Goal: Task Accomplishment & Management: Manage account settings

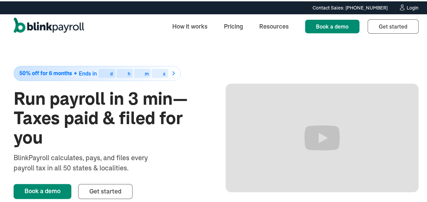
click at [409, 6] on div "Login" at bounding box center [412, 6] width 12 height 5
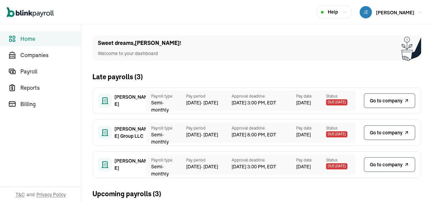
click at [41, 39] on span "Home" at bounding box center [50, 39] width 61 height 8
click at [381, 100] on span "Go to company" at bounding box center [386, 100] width 33 height 7
click at [41, 39] on span "Home" at bounding box center [50, 39] width 61 height 8
click at [381, 100] on span "Go to company" at bounding box center [386, 100] width 33 height 7
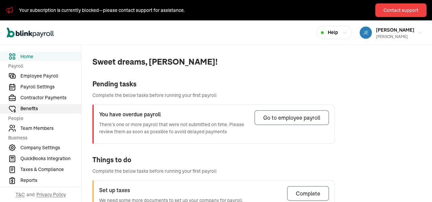
scroll to position [34, 0]
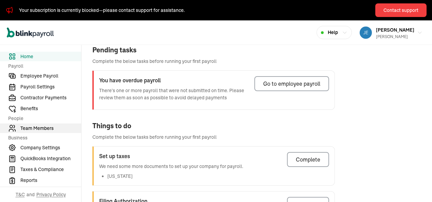
click at [45, 128] on span "Team Members" at bounding box center [50, 128] width 61 height 7
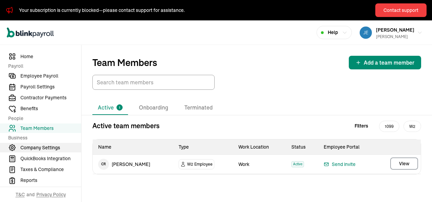
click at [57, 147] on span "Company Settings" at bounding box center [50, 147] width 61 height 7
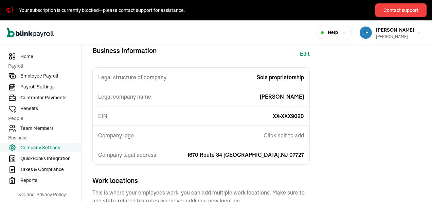
scroll to position [68, 0]
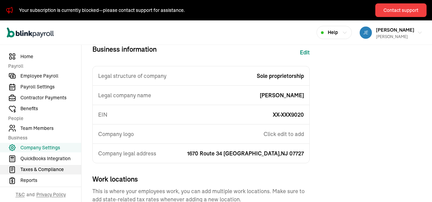
click at [58, 168] on span "Taxes & Compliance" at bounding box center [50, 169] width 61 height 7
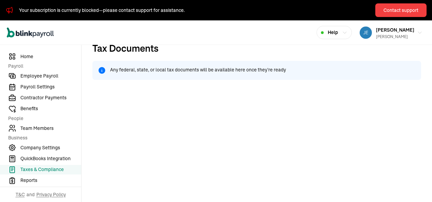
scroll to position [94, 0]
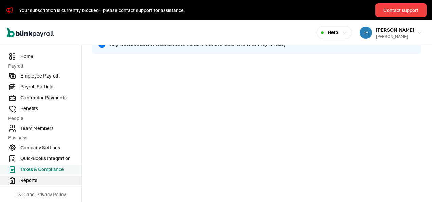
click at [30, 179] on span "Reports" at bounding box center [50, 180] width 61 height 7
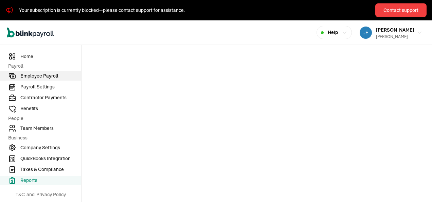
click at [54, 77] on span "Employee Payroll" at bounding box center [50, 75] width 61 height 7
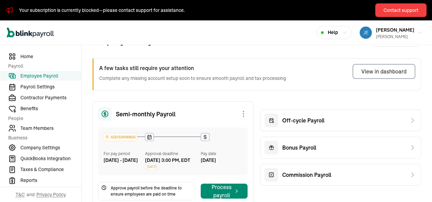
scroll to position [34, 0]
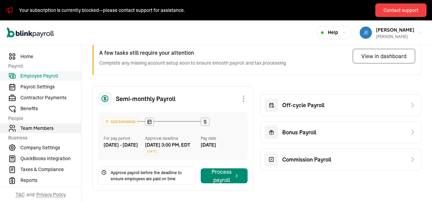
click at [29, 130] on span "Team Members" at bounding box center [50, 128] width 61 height 7
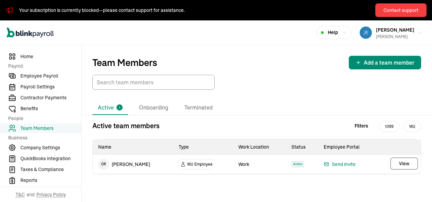
click at [361, 127] on span "Filters" at bounding box center [361, 125] width 14 height 7
click at [31, 56] on span "Home" at bounding box center [50, 56] width 61 height 7
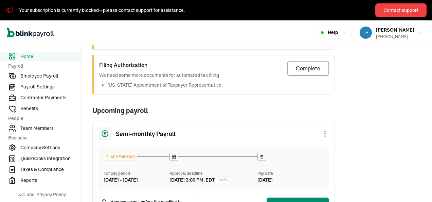
scroll to position [136, 0]
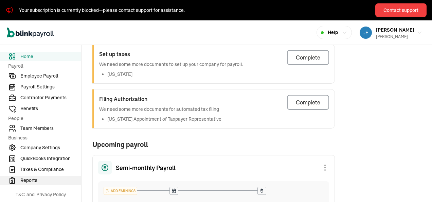
click at [31, 180] on span "Reports" at bounding box center [50, 180] width 61 height 7
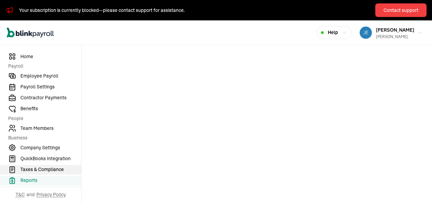
click at [58, 169] on span "Taxes & Compliance" at bounding box center [50, 169] width 61 height 7
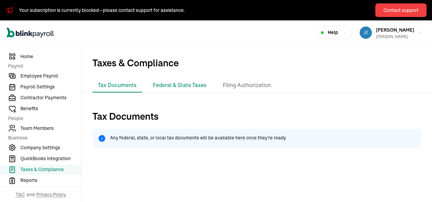
click at [184, 84] on li "Federal & State Taxes" at bounding box center [179, 85] width 64 height 14
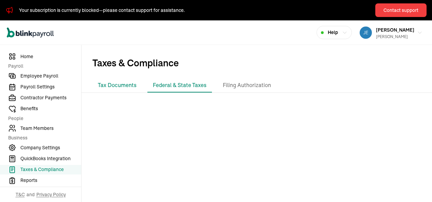
click at [111, 85] on li "Tax Documents" at bounding box center [117, 85] width 50 height 14
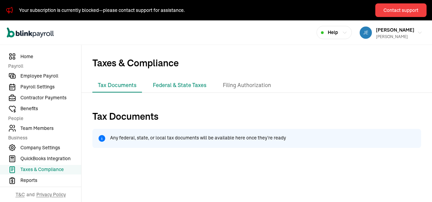
click at [174, 83] on li "Federal & State Taxes" at bounding box center [179, 85] width 64 height 14
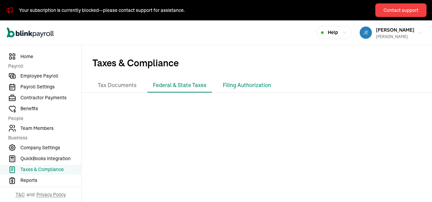
click at [246, 83] on li "Filing Authorization" at bounding box center [246, 85] width 59 height 14
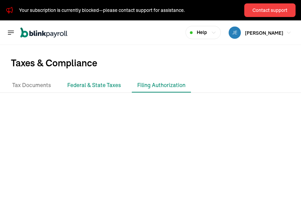
click at [96, 84] on li "Federal & State Taxes" at bounding box center [94, 85] width 64 height 14
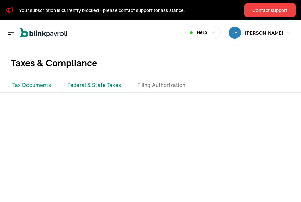
click at [36, 85] on li "Tax Documents" at bounding box center [32, 85] width 50 height 14
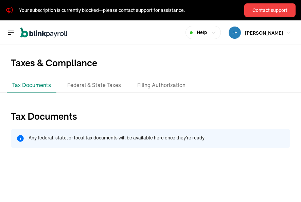
scroll to position [34, 0]
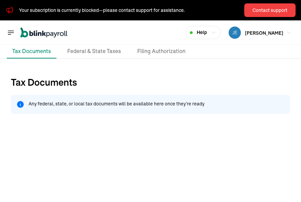
click at [10, 31] on icon "Global" at bounding box center [11, 33] width 8 height 8
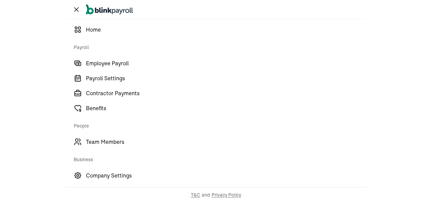
scroll to position [0, 0]
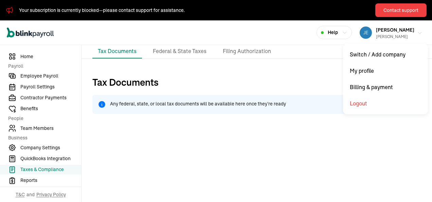
click at [380, 34] on div "[PERSON_NAME]" at bounding box center [395, 37] width 38 height 6
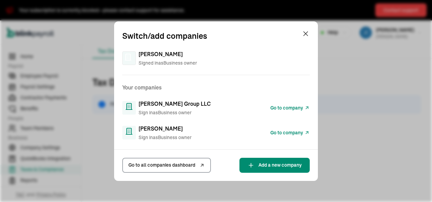
click at [164, 106] on span "[PERSON_NAME] Group LLC" at bounding box center [174, 103] width 72 height 8
click at [284, 109] on span "Go to company" at bounding box center [286, 107] width 33 height 7
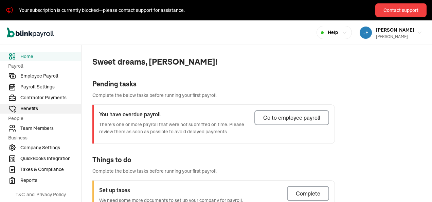
scroll to position [34, 0]
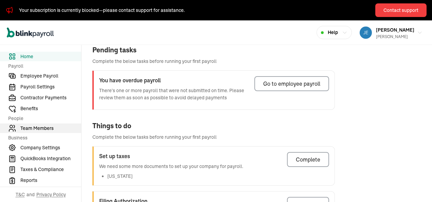
click at [45, 128] on span "Team Members" at bounding box center [50, 128] width 61 height 7
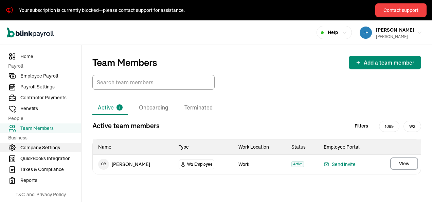
click at [57, 147] on span "Company Settings" at bounding box center [50, 147] width 61 height 7
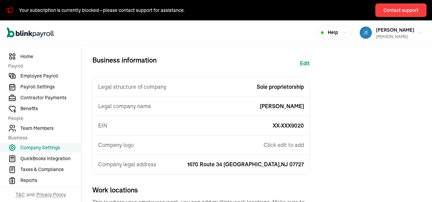
scroll to position [68, 0]
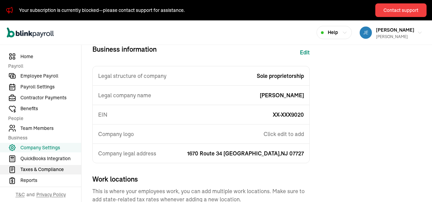
click at [58, 168] on span "Taxes & Compliance" at bounding box center [50, 169] width 61 height 7
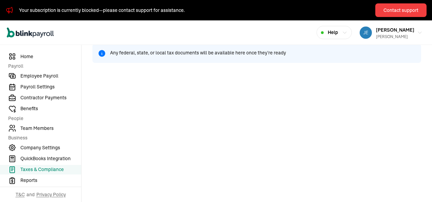
scroll to position [94, 0]
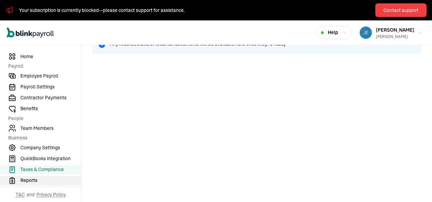
click at [30, 179] on span "Reports" at bounding box center [50, 180] width 61 height 7
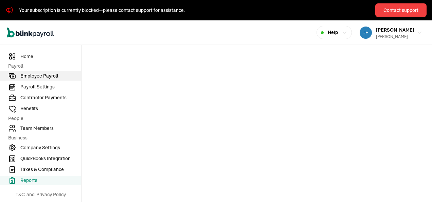
click at [54, 77] on span "Employee Payroll" at bounding box center [50, 75] width 61 height 7
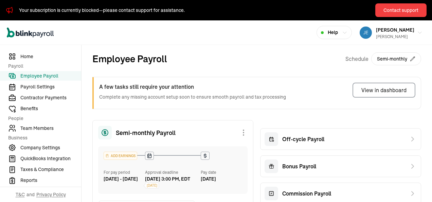
scroll to position [34, 0]
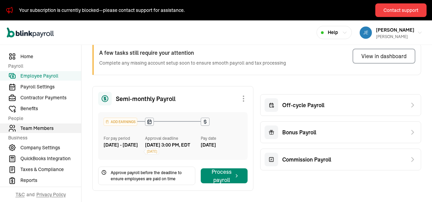
click at [29, 130] on span "Team Members" at bounding box center [50, 128] width 61 height 7
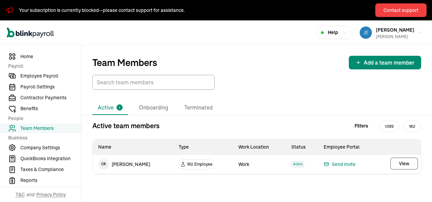
click at [361, 127] on span "Filters" at bounding box center [361, 125] width 14 height 7
click at [31, 56] on span "Home" at bounding box center [50, 56] width 61 height 7
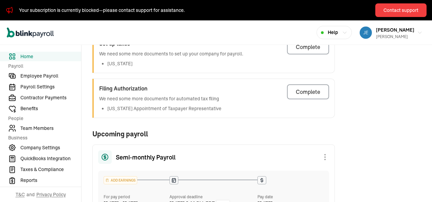
scroll to position [136, 0]
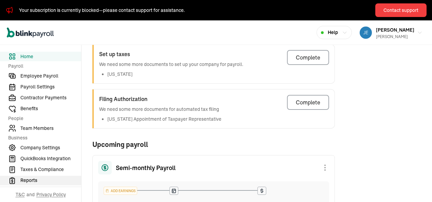
click at [31, 180] on span "Reports" at bounding box center [50, 180] width 61 height 7
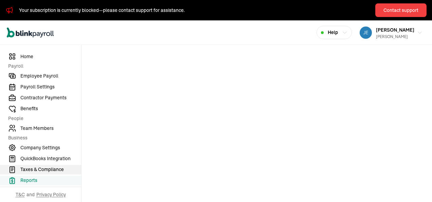
click at [58, 169] on span "Taxes & Compliance" at bounding box center [50, 169] width 61 height 7
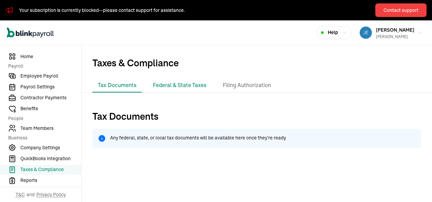
click at [184, 84] on li "Federal & State Taxes" at bounding box center [179, 85] width 64 height 14
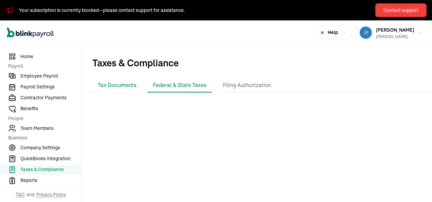
click at [111, 85] on li "Tax Documents" at bounding box center [117, 85] width 50 height 14
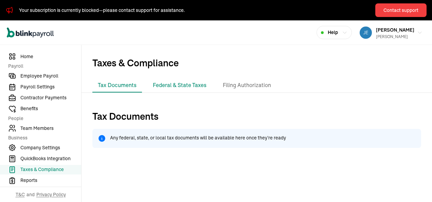
click at [174, 83] on li "Federal & State Taxes" at bounding box center [179, 85] width 64 height 14
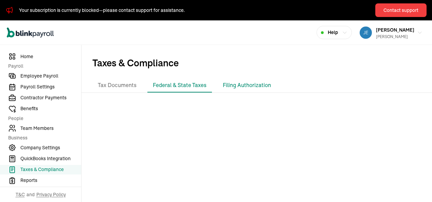
click at [246, 83] on li "Filing Authorization" at bounding box center [246, 85] width 59 height 14
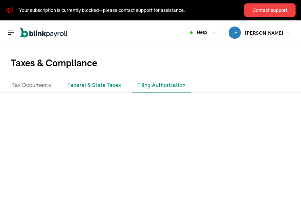
click at [96, 84] on li "Federal & State Taxes" at bounding box center [94, 85] width 64 height 14
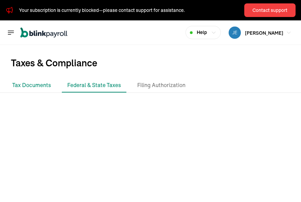
click at [36, 85] on li "Tax Documents" at bounding box center [32, 85] width 50 height 14
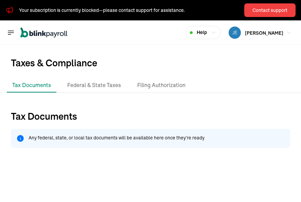
scroll to position [34, 0]
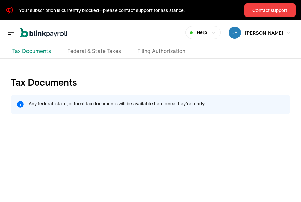
click at [10, 31] on icon "Global" at bounding box center [11, 33] width 8 height 8
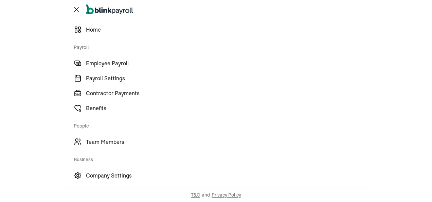
scroll to position [0, 0]
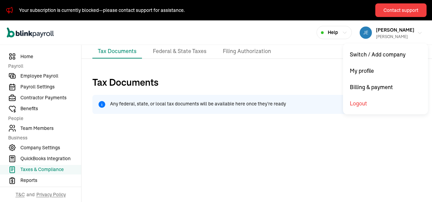
click at [380, 34] on div "Richard A Goldman Sr" at bounding box center [395, 37] width 38 height 6
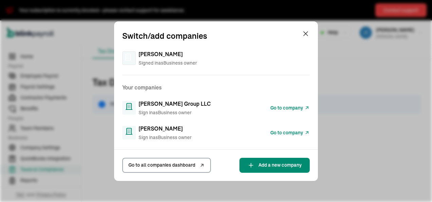
click at [164, 106] on span "[PERSON_NAME] Group LLC" at bounding box center [174, 103] width 72 height 8
click at [284, 109] on span "Go to company" at bounding box center [286, 107] width 33 height 7
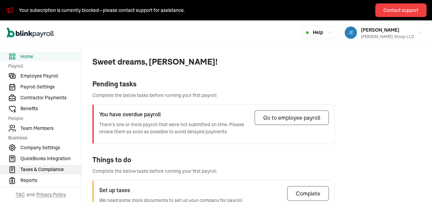
click at [51, 168] on span "Taxes & Compliance" at bounding box center [50, 169] width 61 height 7
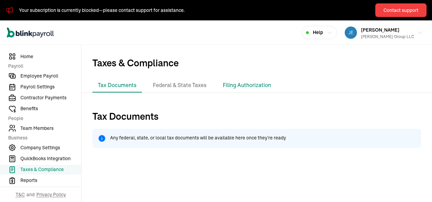
click at [239, 85] on li "Filing Authorization" at bounding box center [246, 85] width 59 height 14
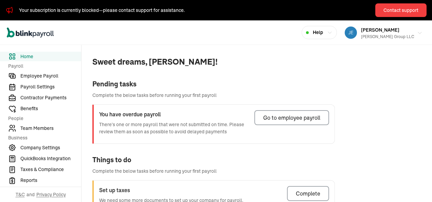
click at [377, 28] on span "[PERSON_NAME]" at bounding box center [380, 30] width 38 height 6
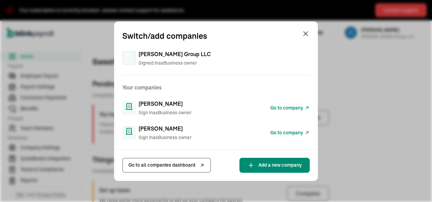
click at [164, 127] on span "[PERSON_NAME]" at bounding box center [160, 128] width 44 height 8
click at [286, 131] on span "Go to company" at bounding box center [286, 132] width 33 height 7
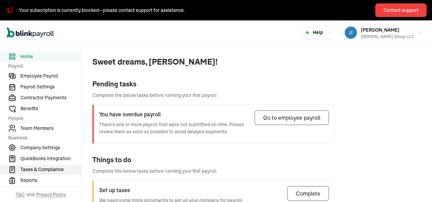
click at [51, 168] on span "Taxes & Compliance" at bounding box center [50, 169] width 61 height 7
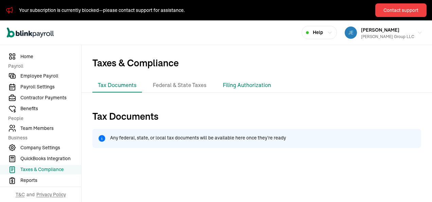
click at [239, 85] on li "Filing Authorization" at bounding box center [246, 85] width 59 height 14
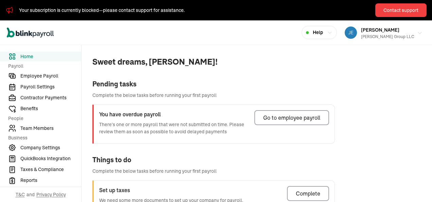
click at [377, 28] on span "[PERSON_NAME]" at bounding box center [380, 30] width 38 height 6
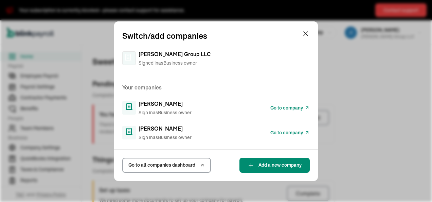
click at [164, 127] on span "[PERSON_NAME]" at bounding box center [160, 128] width 44 height 8
click at [286, 131] on span "Go to company" at bounding box center [286, 132] width 33 height 7
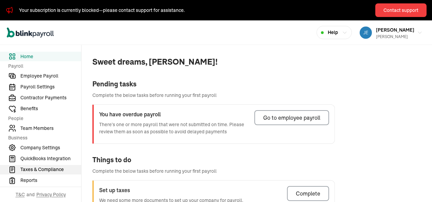
click at [62, 169] on span "Taxes & Compliance" at bounding box center [50, 169] width 61 height 7
click at [50, 169] on span "Taxes & Compliance" at bounding box center [50, 169] width 61 height 7
drag, startPoint x: 12, startPoint y: 167, endPoint x: 278, endPoint y: 131, distance: 267.8
click at [13, 167] on icon "Sidebar" at bounding box center [12, 169] width 8 height 8
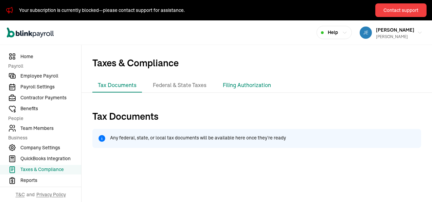
click at [237, 85] on li "Filing Authorization" at bounding box center [246, 85] width 59 height 14
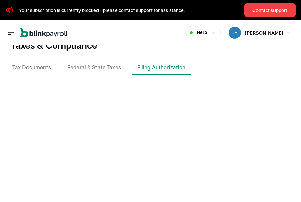
scroll to position [30, 0]
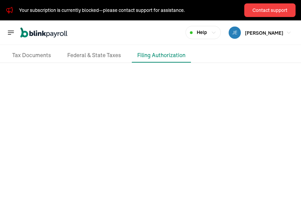
click at [10, 31] on icon "Global" at bounding box center [11, 33] width 8 height 8
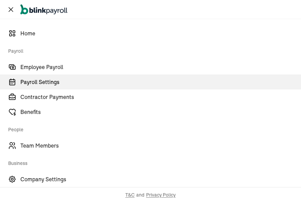
click at [44, 82] on span "Payroll Settings" at bounding box center [160, 82] width 280 height 8
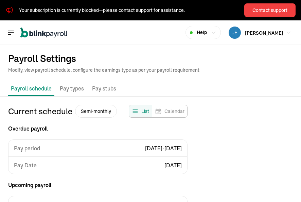
click at [103, 87] on p "Pay stubs" at bounding box center [104, 88] width 24 height 9
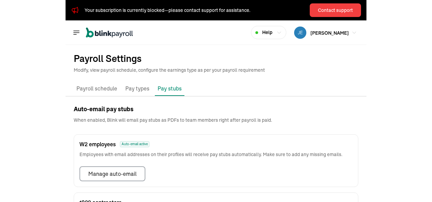
scroll to position [51, 0]
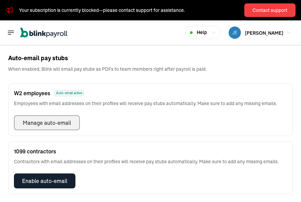
click at [43, 122] on div "Manage auto-email" at bounding box center [47, 122] width 48 height 8
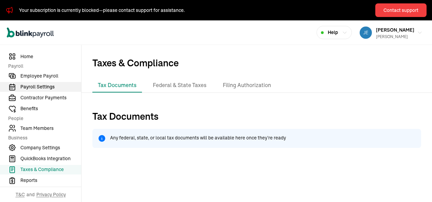
click at [50, 88] on span "Payroll Settings" at bounding box center [50, 86] width 61 height 7
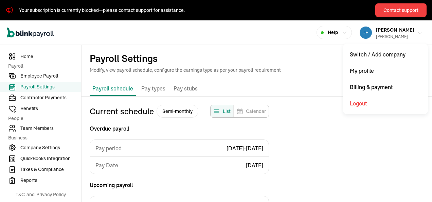
click at [385, 30] on span "[PERSON_NAME]" at bounding box center [395, 30] width 38 height 6
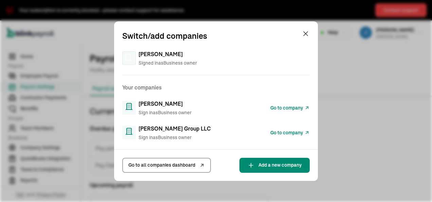
click at [279, 107] on span "Go to company" at bounding box center [286, 107] width 33 height 7
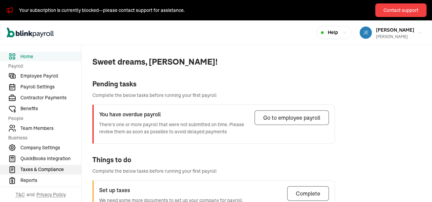
click at [62, 169] on span "Taxes & Compliance" at bounding box center [50, 169] width 61 height 7
click at [50, 169] on span "Taxes & Compliance" at bounding box center [50, 169] width 61 height 7
drag, startPoint x: 12, startPoint y: 167, endPoint x: 278, endPoint y: 131, distance: 267.8
click at [13, 167] on icon "Sidebar" at bounding box center [12, 169] width 8 height 8
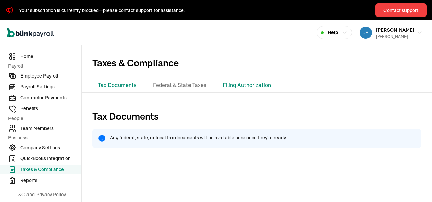
click at [237, 85] on li "Filing Authorization" at bounding box center [246, 85] width 59 height 14
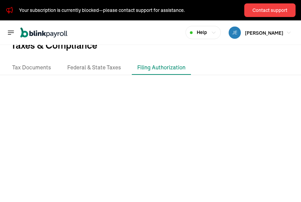
scroll to position [30, 0]
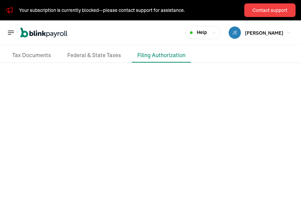
click at [10, 31] on icon "Global" at bounding box center [11, 33] width 8 height 8
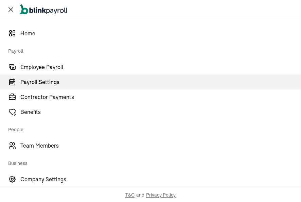
click at [44, 82] on span "Payroll Settings" at bounding box center [160, 82] width 280 height 8
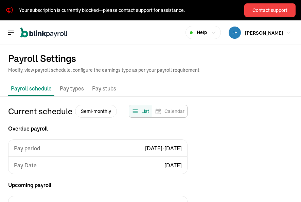
click at [103, 87] on p "Pay stubs" at bounding box center [104, 88] width 24 height 9
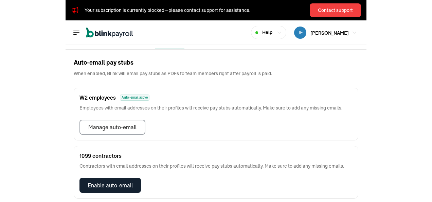
scroll to position [51, 0]
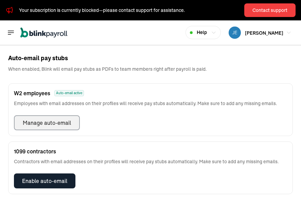
click at [43, 122] on div "Manage auto-email" at bounding box center [47, 122] width 48 height 8
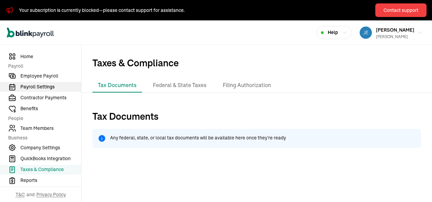
click at [50, 88] on span "Payroll Settings" at bounding box center [50, 86] width 61 height 7
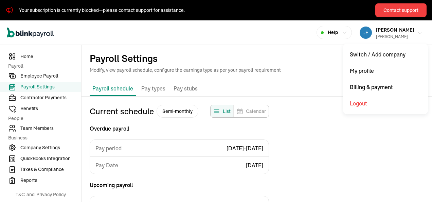
click at [385, 30] on span "[PERSON_NAME]" at bounding box center [395, 30] width 38 height 6
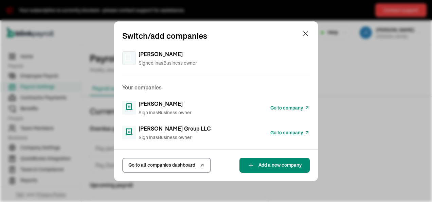
click at [279, 107] on span "Go to company" at bounding box center [286, 107] width 33 height 7
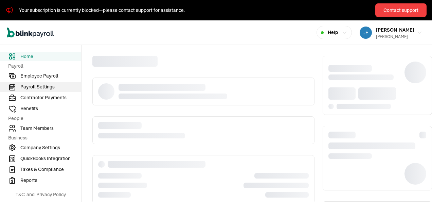
click at [34, 87] on span "Payroll Settings" at bounding box center [50, 86] width 61 height 7
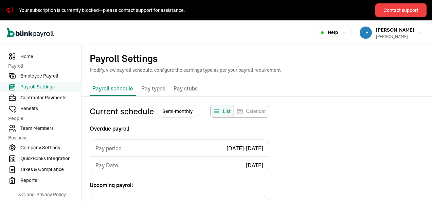
click at [186, 89] on p "Pay stubs" at bounding box center [185, 88] width 24 height 9
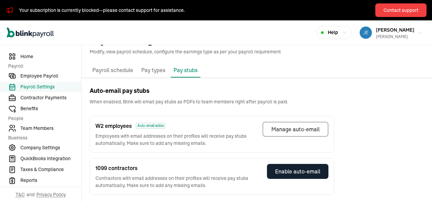
scroll to position [19, 0]
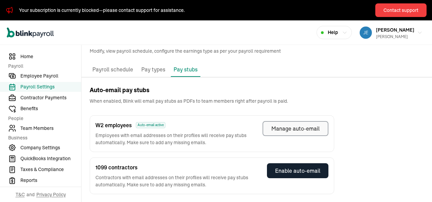
click at [289, 128] on div "Manage auto-email" at bounding box center [295, 128] width 48 height 8
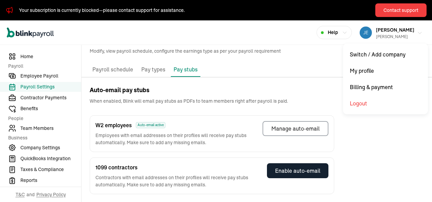
click at [383, 33] on div "[PERSON_NAME] [PERSON_NAME]" at bounding box center [395, 32] width 38 height 14
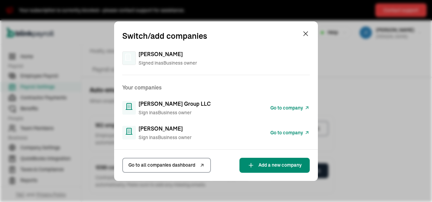
click at [284, 107] on span "Go to company" at bounding box center [286, 107] width 33 height 7
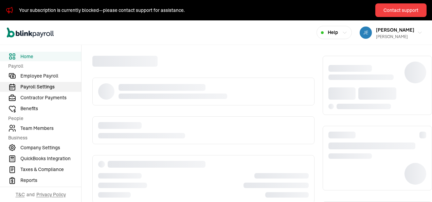
click at [34, 87] on span "Payroll Settings" at bounding box center [50, 86] width 61 height 7
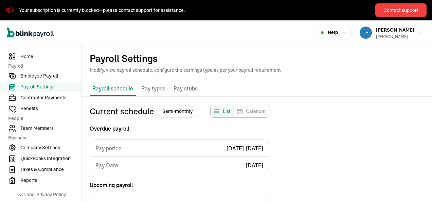
click at [186, 89] on p "Pay stubs" at bounding box center [185, 88] width 24 height 9
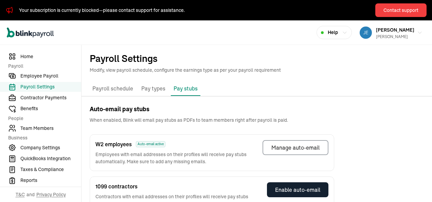
scroll to position [19, 0]
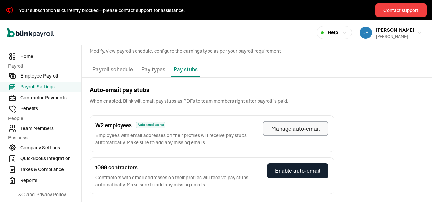
click at [289, 128] on div "Manage auto-email" at bounding box center [295, 128] width 48 height 8
click at [383, 33] on div "JEAN ROMANO Richard A Goldman Sr" at bounding box center [395, 32] width 38 height 14
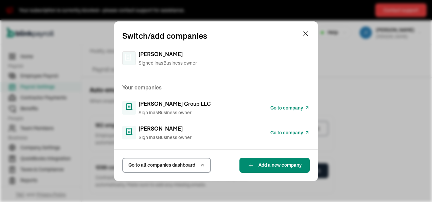
click at [284, 107] on span "Go to company" at bounding box center [286, 107] width 33 height 7
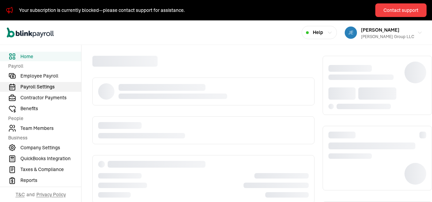
click at [46, 88] on span "Payroll Settings" at bounding box center [50, 86] width 61 height 7
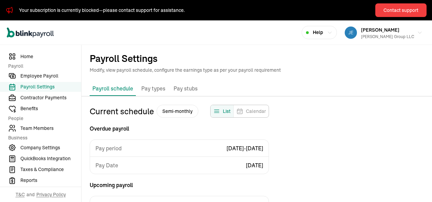
click at [185, 89] on p "Pay stubs" at bounding box center [185, 88] width 24 height 9
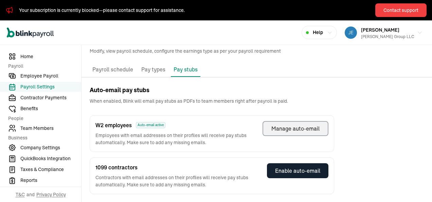
click at [289, 128] on div "Manage auto-email" at bounding box center [295, 128] width 48 height 8
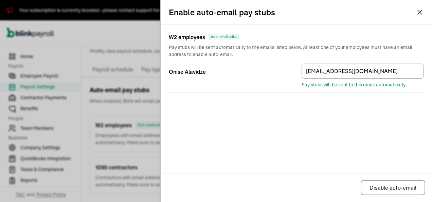
drag, startPoint x: 301, startPoint y: 94, endPoint x: 301, endPoint y: 89, distance: 4.4
click at [301, 91] on div "Onise Alavidze [EMAIL_ADDRESS][DOMAIN_NAME] Pay stubs will be sent to this emai…" at bounding box center [296, 78] width 255 height 40
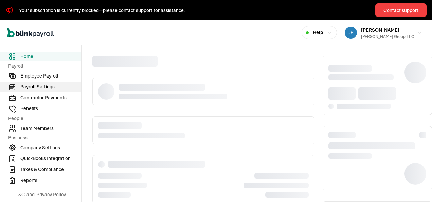
click at [46, 88] on span "Payroll Settings" at bounding box center [50, 86] width 61 height 7
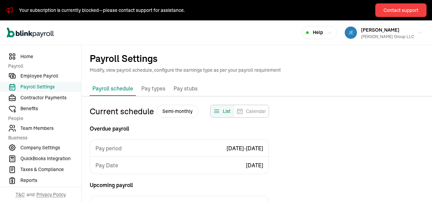
click at [185, 89] on p "Pay stubs" at bounding box center [185, 88] width 24 height 9
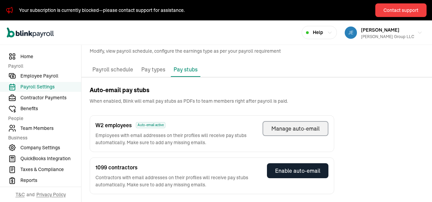
click at [289, 128] on div "Manage auto-email" at bounding box center [295, 128] width 48 height 8
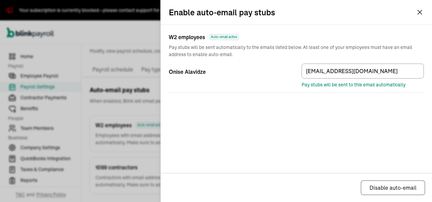
drag, startPoint x: 301, startPoint y: 94, endPoint x: 301, endPoint y: 89, distance: 4.4
click at [301, 91] on div "Onise Alavidze [EMAIL_ADDRESS][DOMAIN_NAME] Pay stubs will be sent to this emai…" at bounding box center [296, 78] width 255 height 40
